Goal: Task Accomplishment & Management: Manage account settings

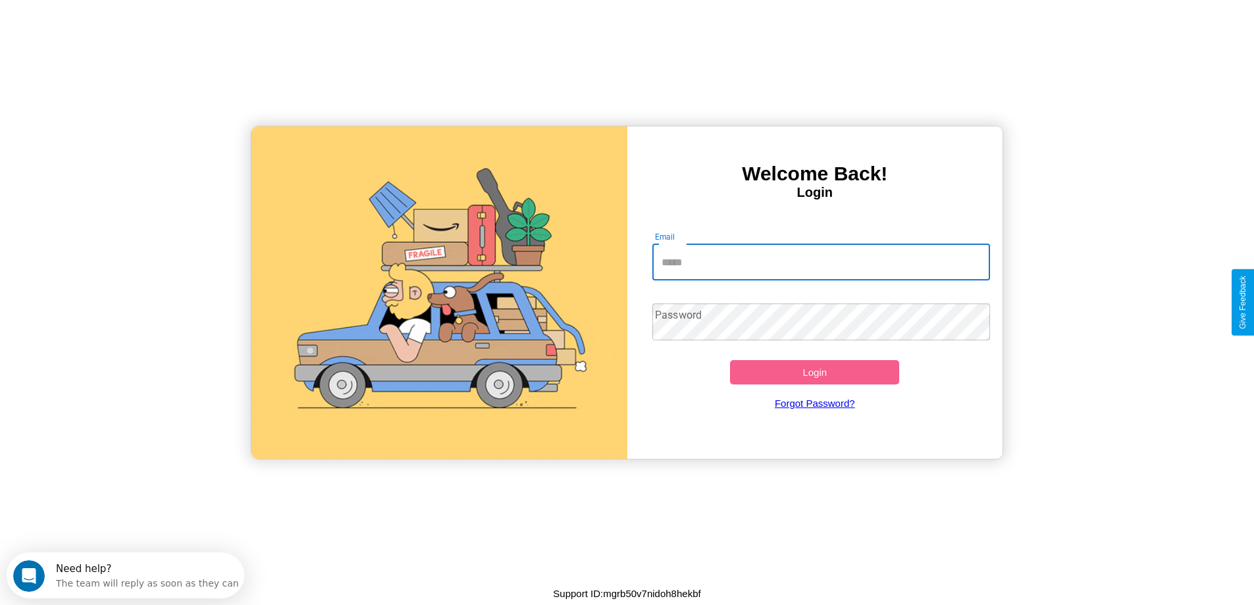
click at [821, 262] on input "Email" at bounding box center [821, 262] width 338 height 37
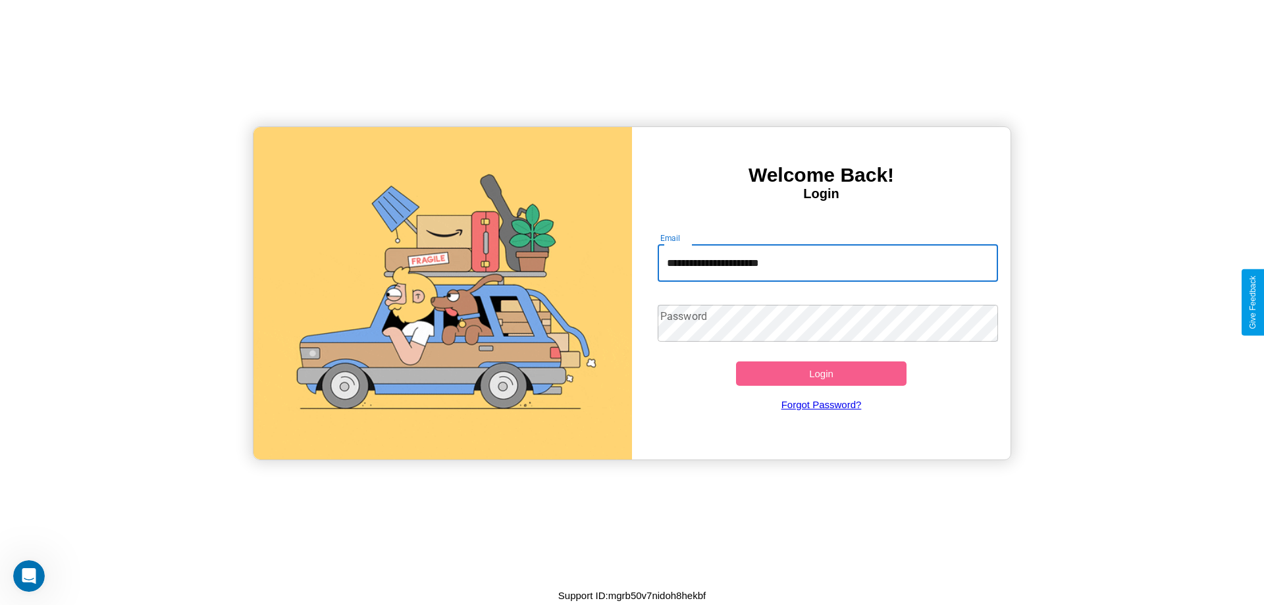
type input "**********"
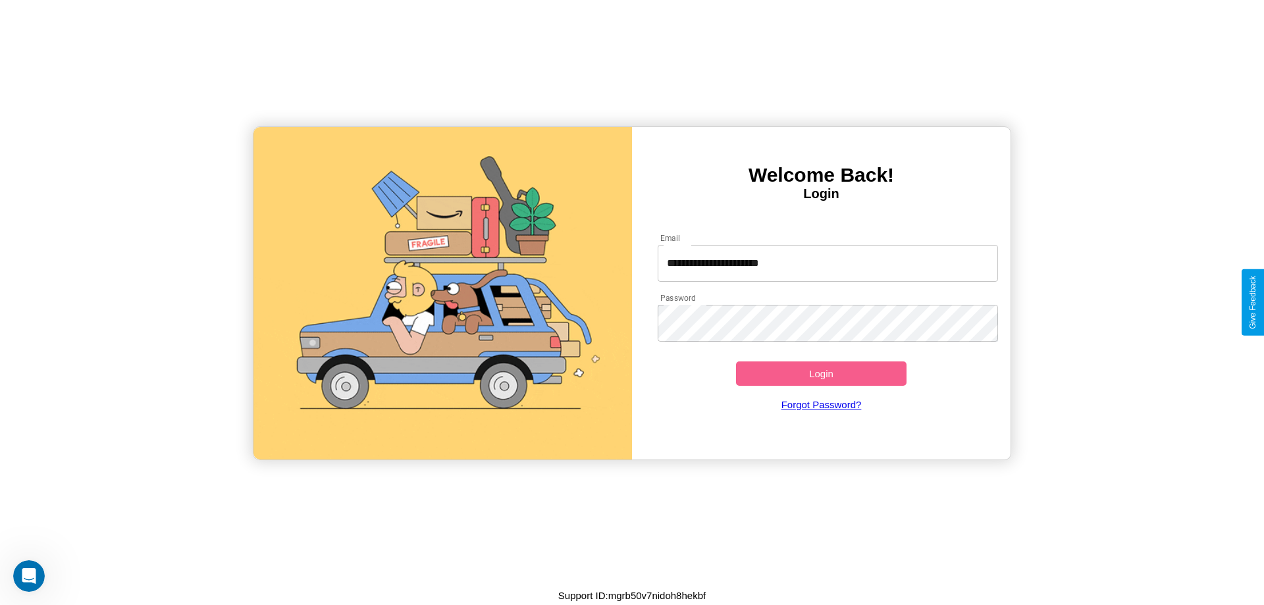
click at [821, 373] on button "Login" at bounding box center [821, 373] width 171 height 24
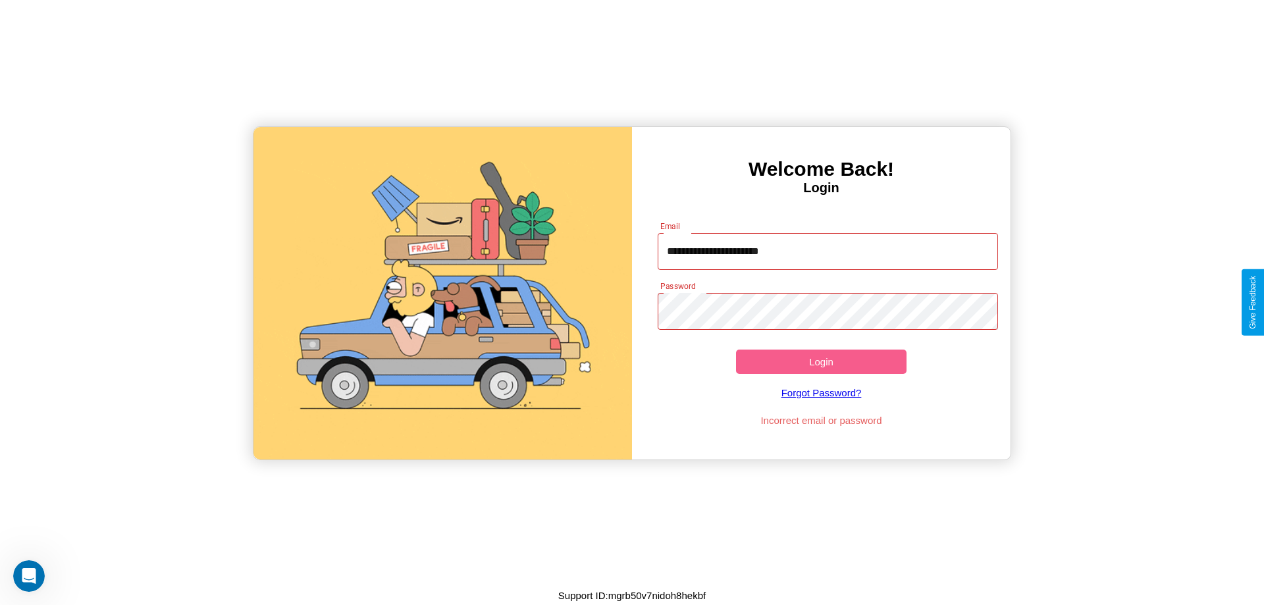
click at [821, 361] on button "Login" at bounding box center [821, 362] width 171 height 24
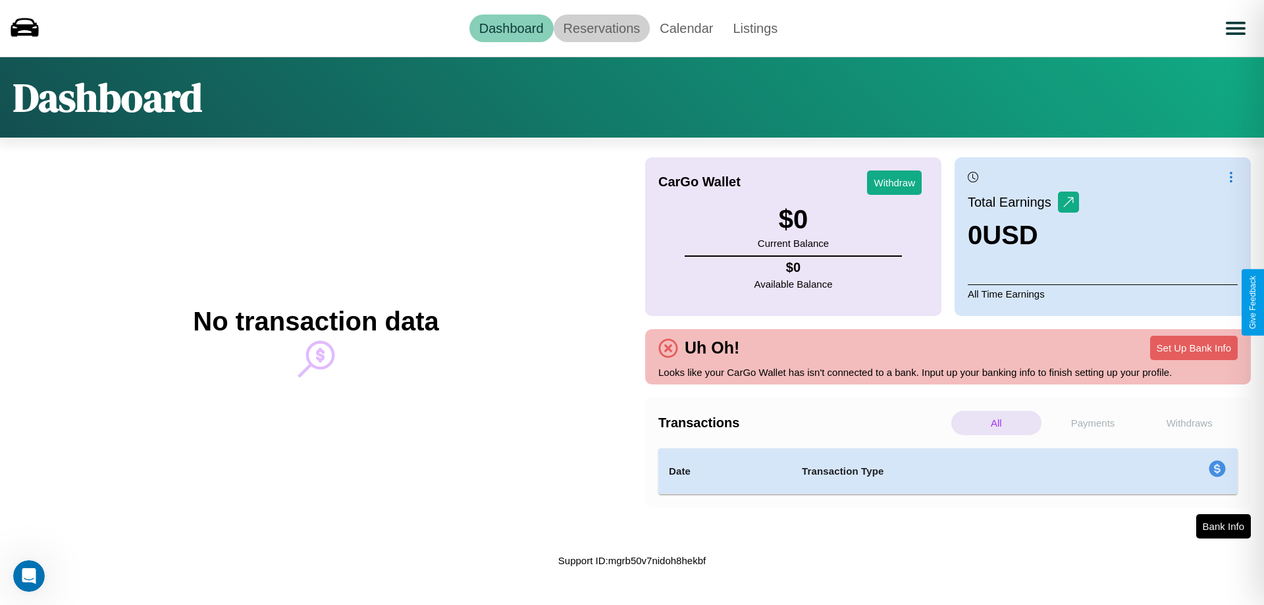
click at [601, 28] on link "Reservations" at bounding box center [602, 28] width 97 height 28
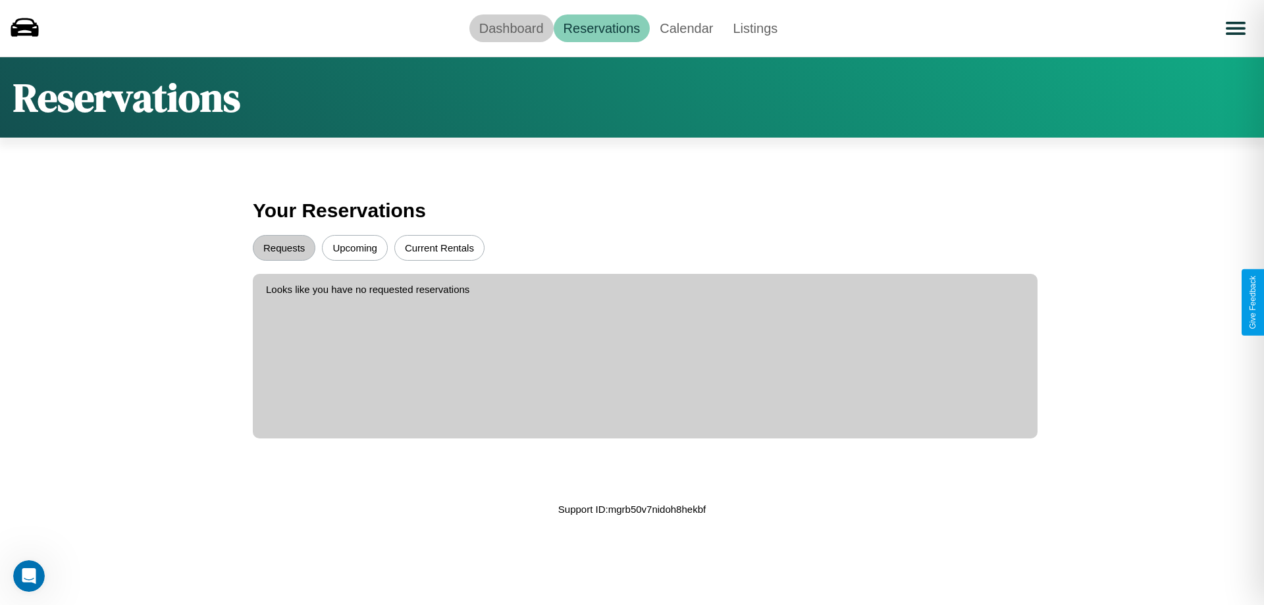
click at [511, 28] on link "Dashboard" at bounding box center [511, 28] width 84 height 28
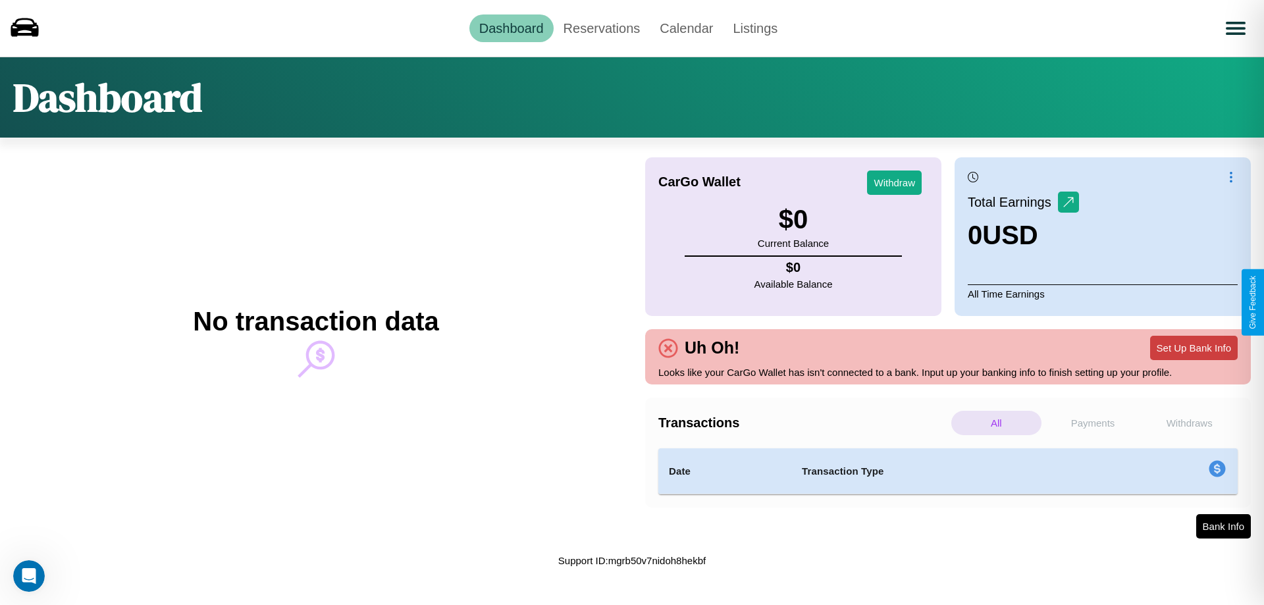
click at [1194, 348] on button "Set Up Bank Info" at bounding box center [1194, 348] width 88 height 24
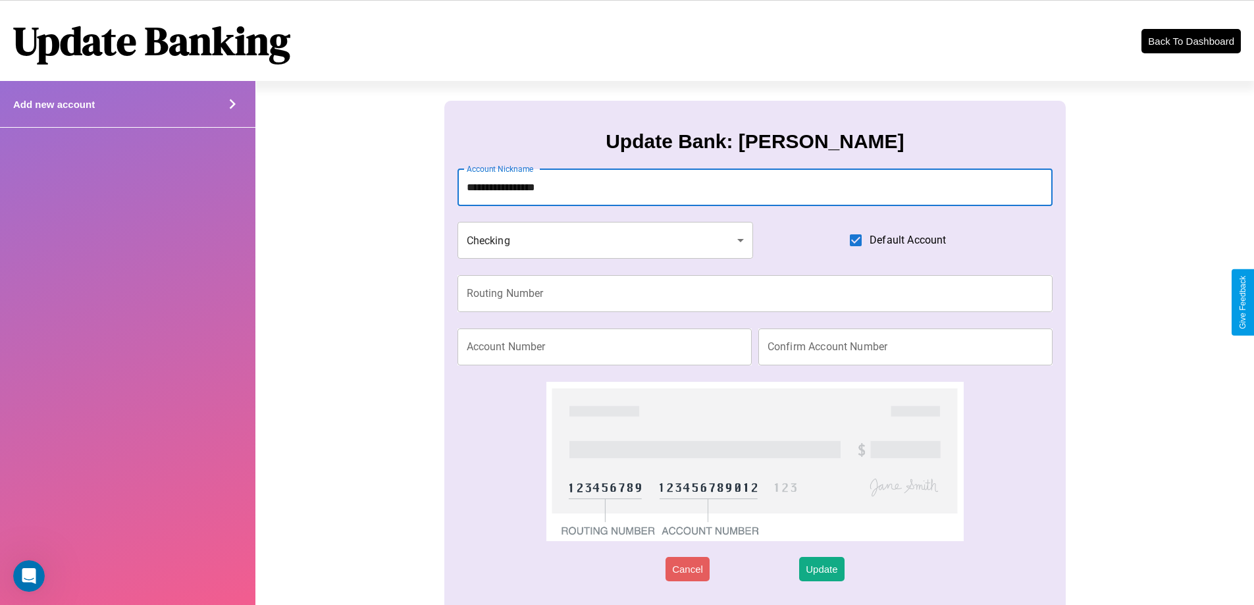
type input "**********"
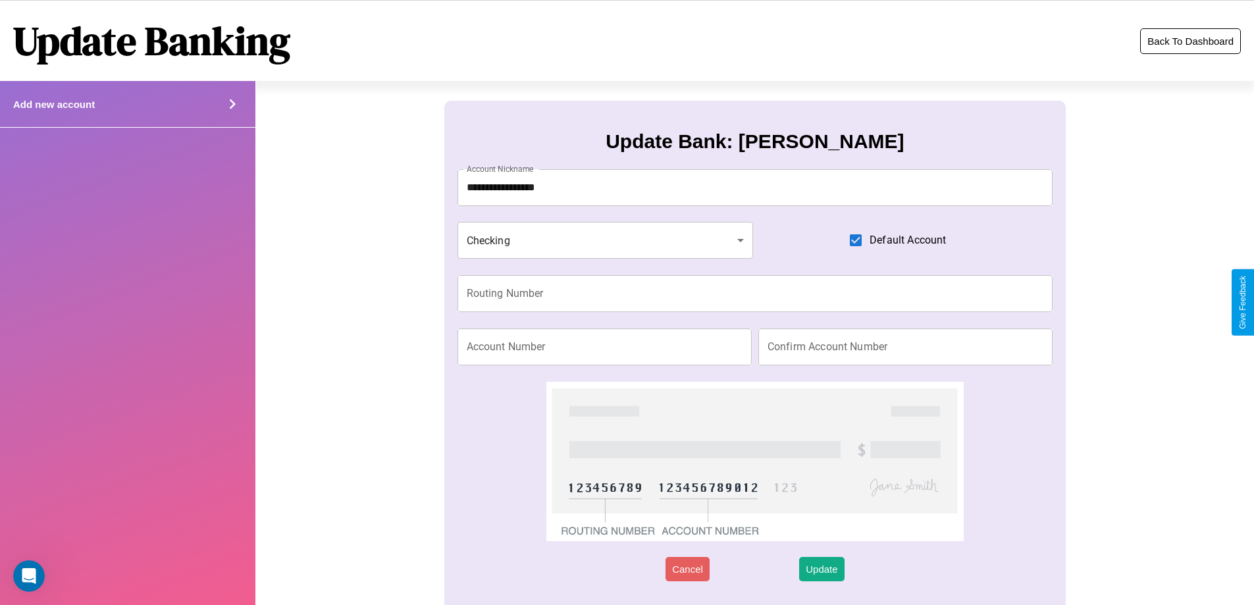
click at [1190, 41] on button "Back To Dashboard" at bounding box center [1190, 41] width 101 height 26
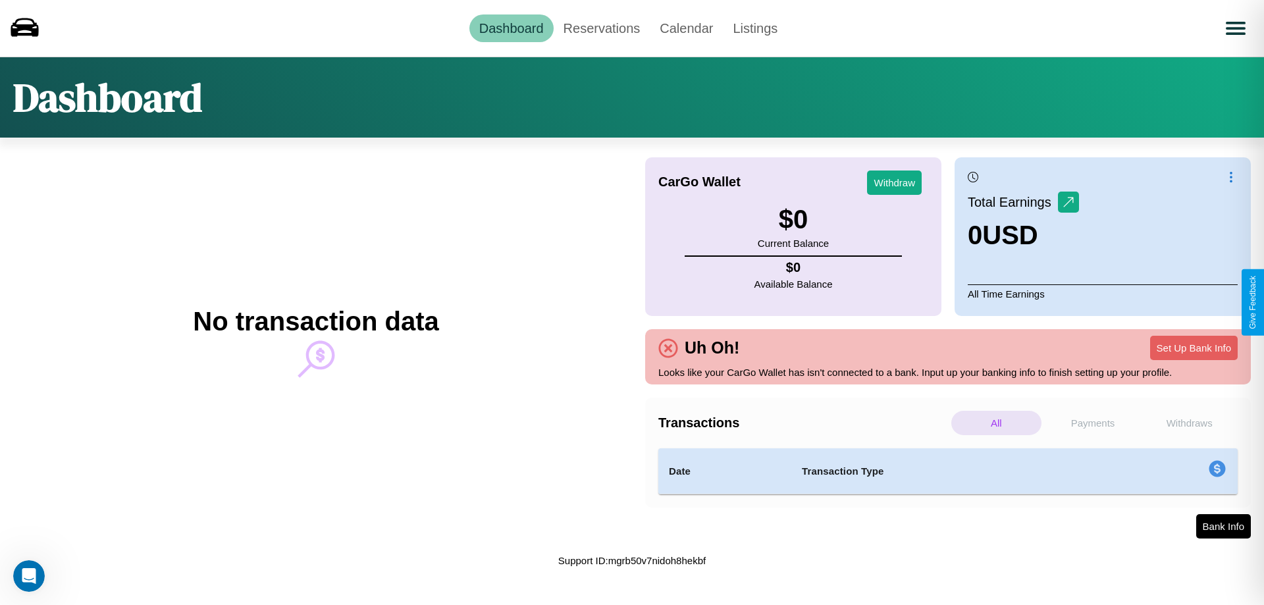
click at [1189, 423] on p "Withdraws" at bounding box center [1189, 423] width 90 height 24
click at [1093, 423] on p "Payments" at bounding box center [1093, 423] width 90 height 24
click at [1189, 423] on p "Withdraws" at bounding box center [1189, 423] width 90 height 24
click at [686, 28] on link "Calendar" at bounding box center [686, 28] width 73 height 28
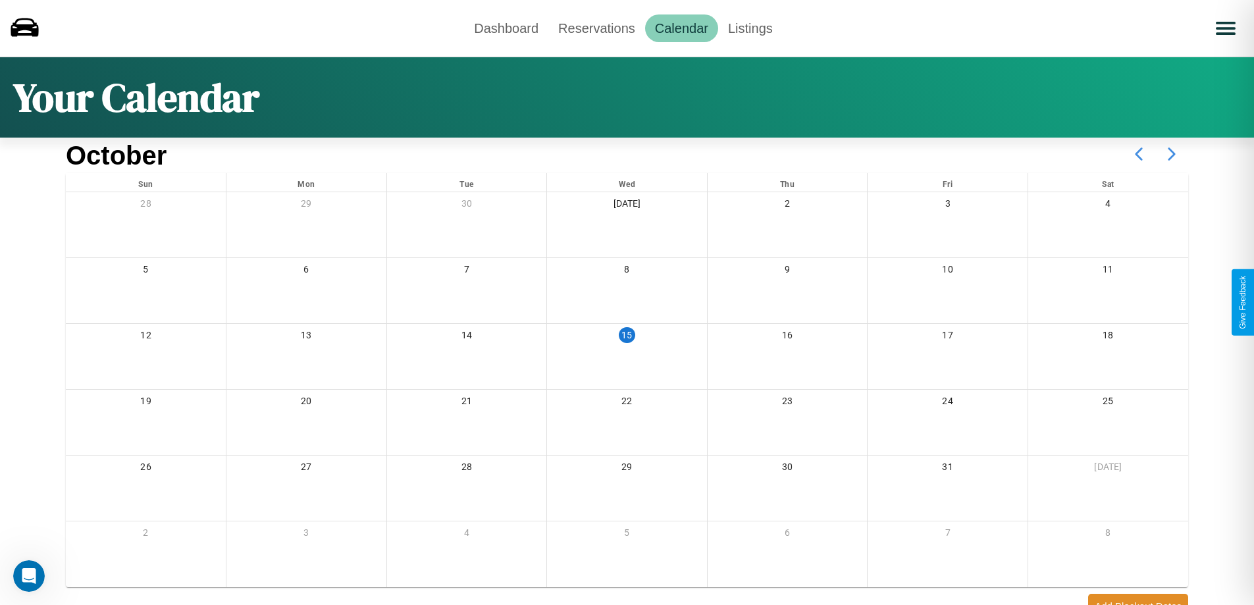
click at [1172, 154] on icon at bounding box center [1171, 154] width 33 height 33
